Goal: Task Accomplishment & Management: Use online tool/utility

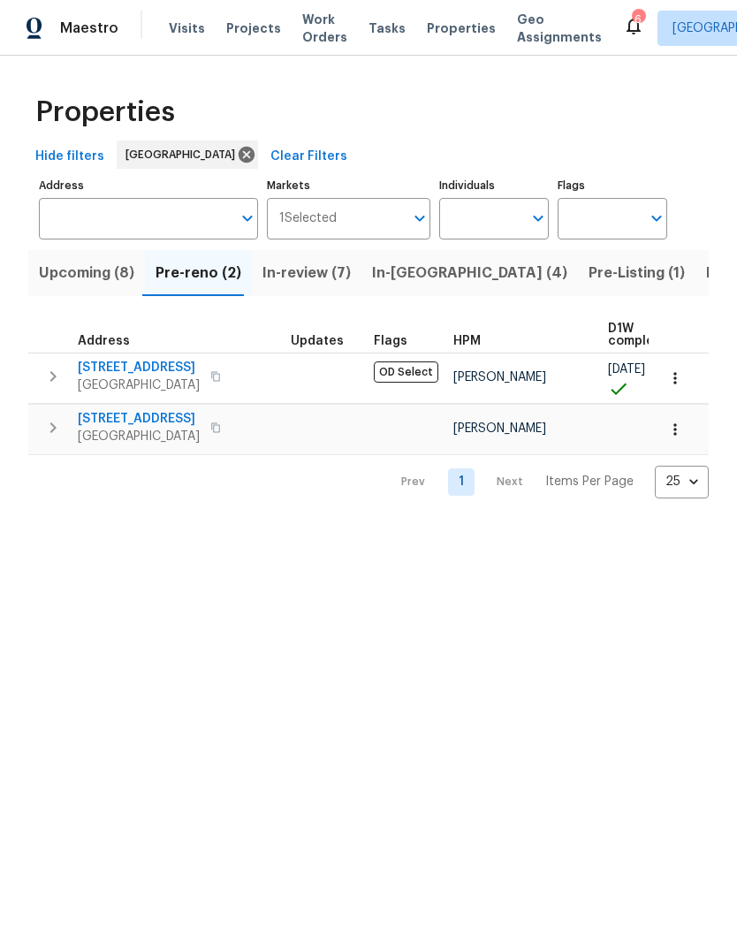
click at [190, 19] on span "Visits" at bounding box center [187, 28] width 36 height 18
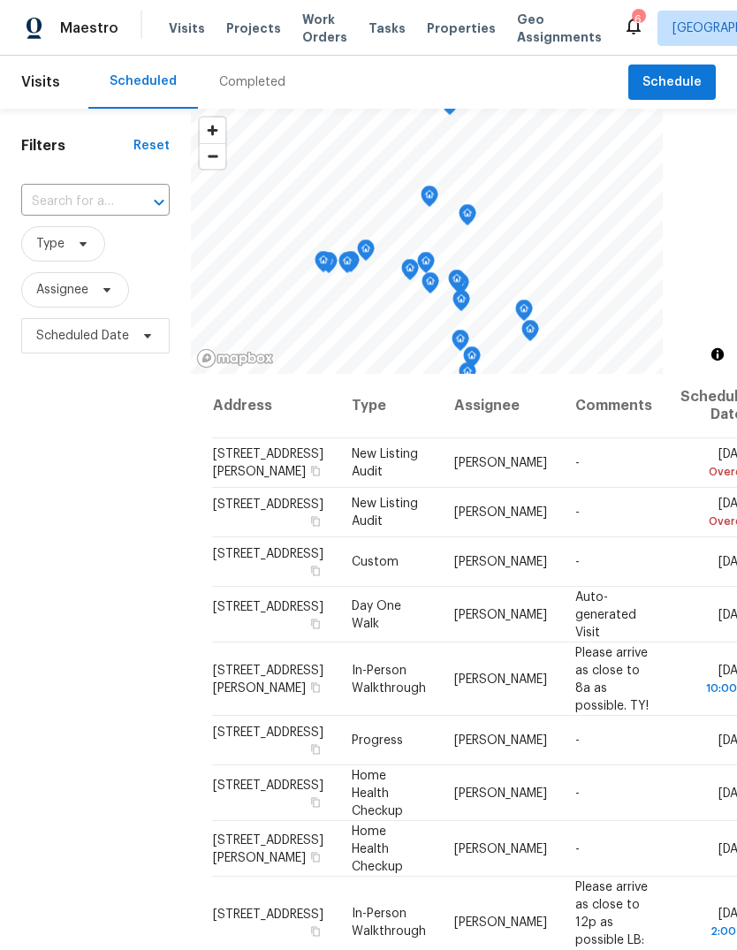
click at [268, 84] on div "Completed" at bounding box center [252, 82] width 66 height 18
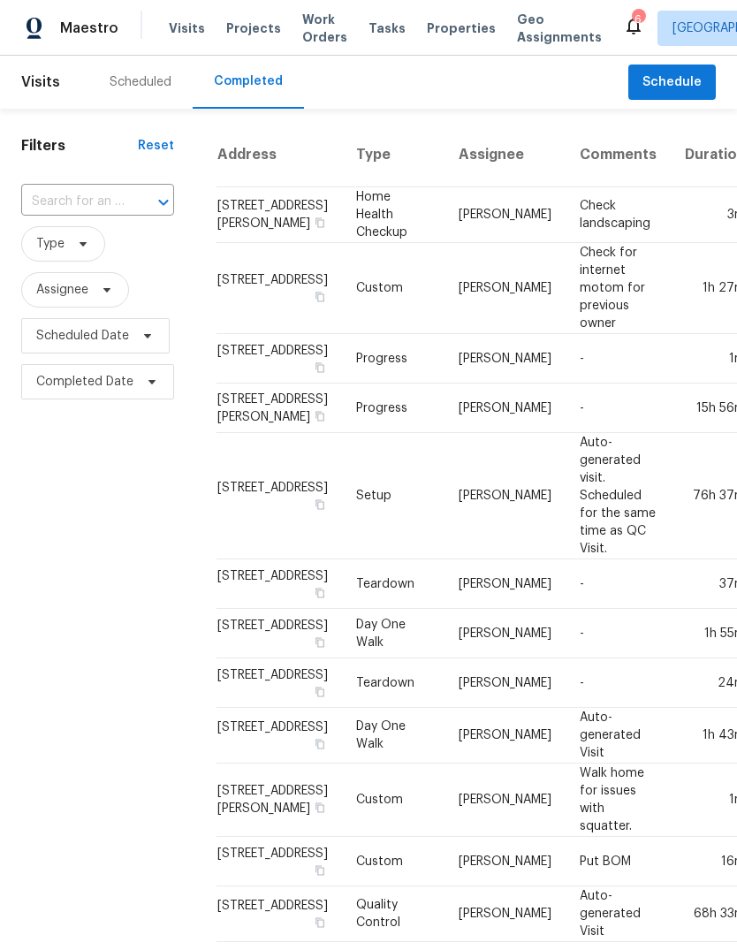
click at [72, 211] on input "text" at bounding box center [72, 201] width 103 height 27
type input "[PERSON_NAME]"
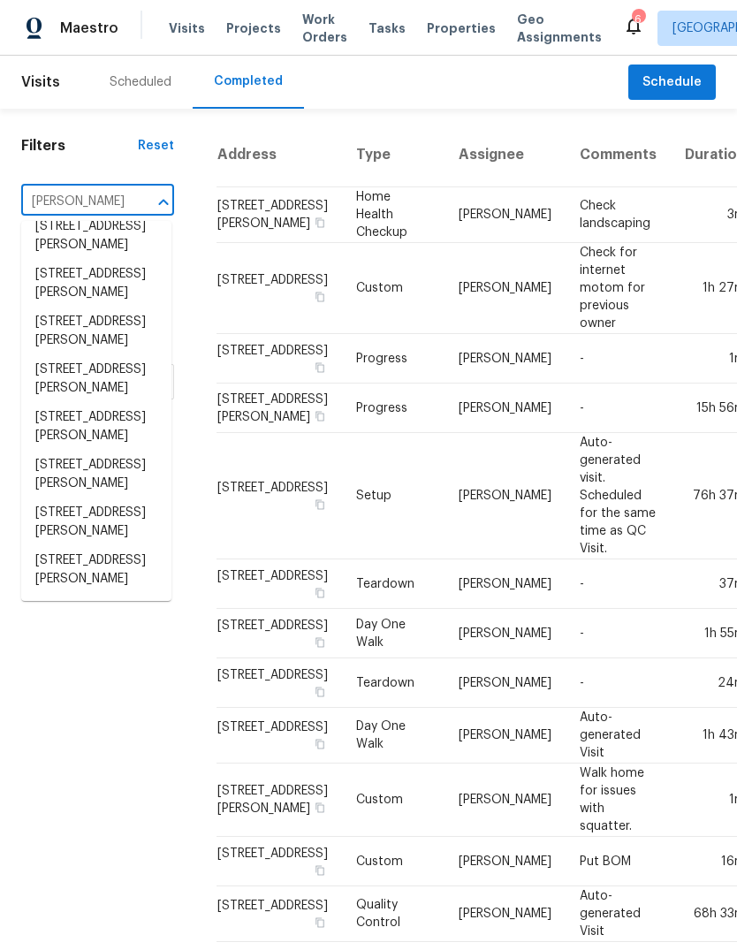
scroll to position [138, 0]
click at [130, 517] on li "[STREET_ADDRESS][PERSON_NAME]" at bounding box center [96, 522] width 150 height 48
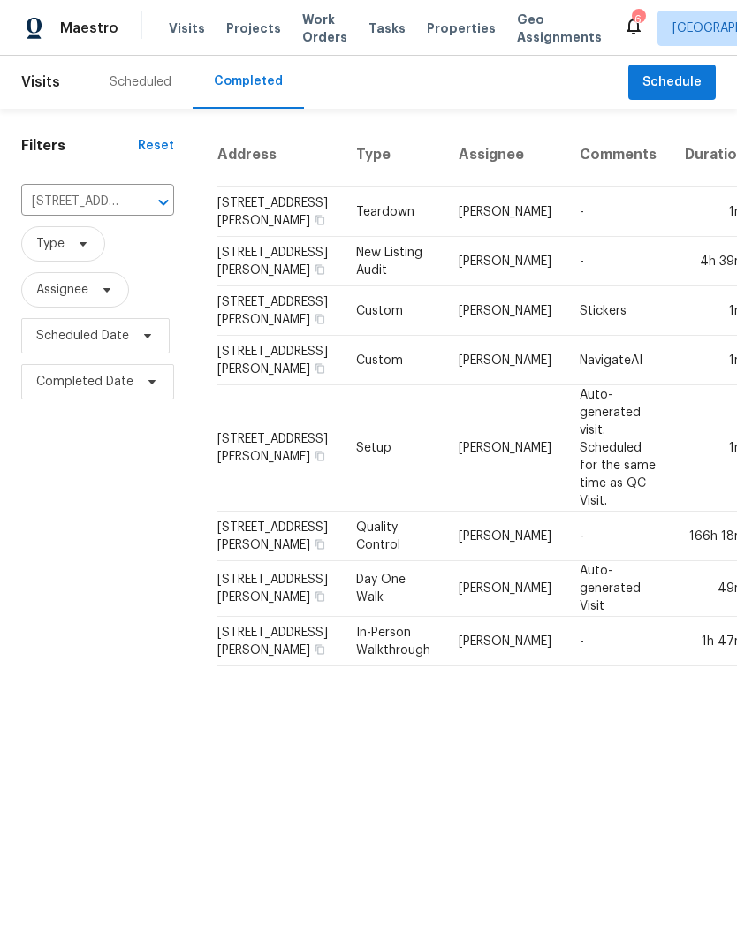
click at [671, 237] on td "1m" at bounding box center [715, 211] width 89 height 49
